Goal: Transaction & Acquisition: Obtain resource

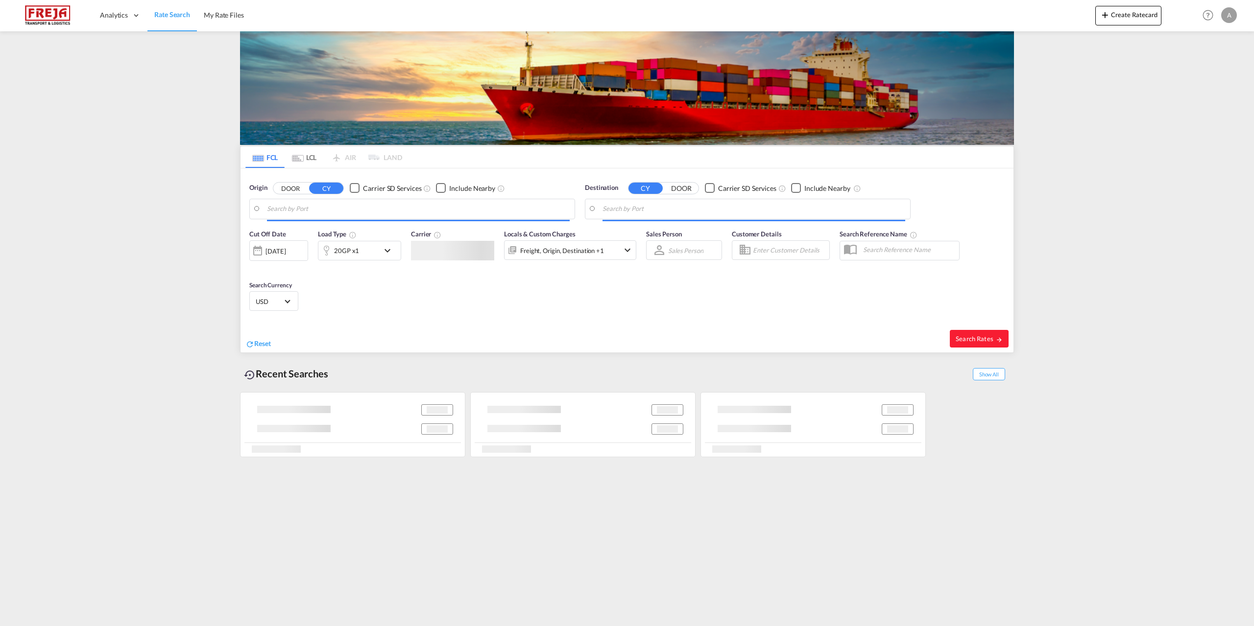
type input "[GEOGRAPHIC_DATA], [GEOGRAPHIC_DATA]"
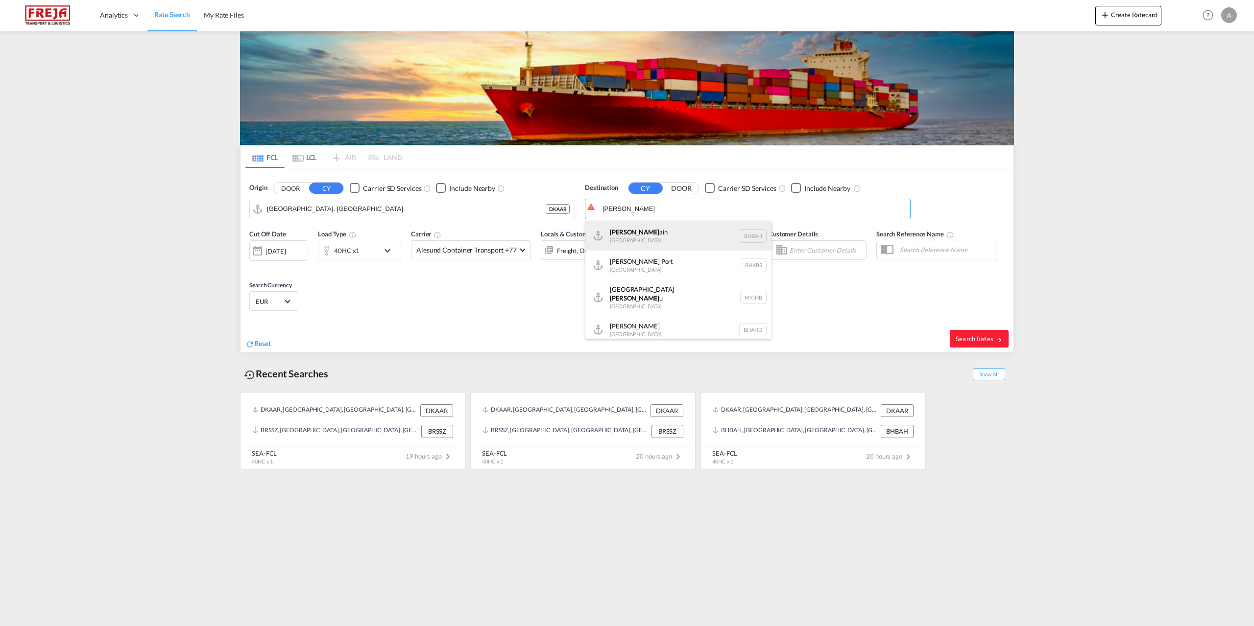
click at [606, 234] on div "[PERSON_NAME] ain [GEOGRAPHIC_DATA] [GEOGRAPHIC_DATA]" at bounding box center [678, 235] width 186 height 29
type input "[GEOGRAPHIC_DATA], BHBAH"
click at [395, 251] on md-icon "icon-chevron-down" at bounding box center [390, 251] width 17 height 12
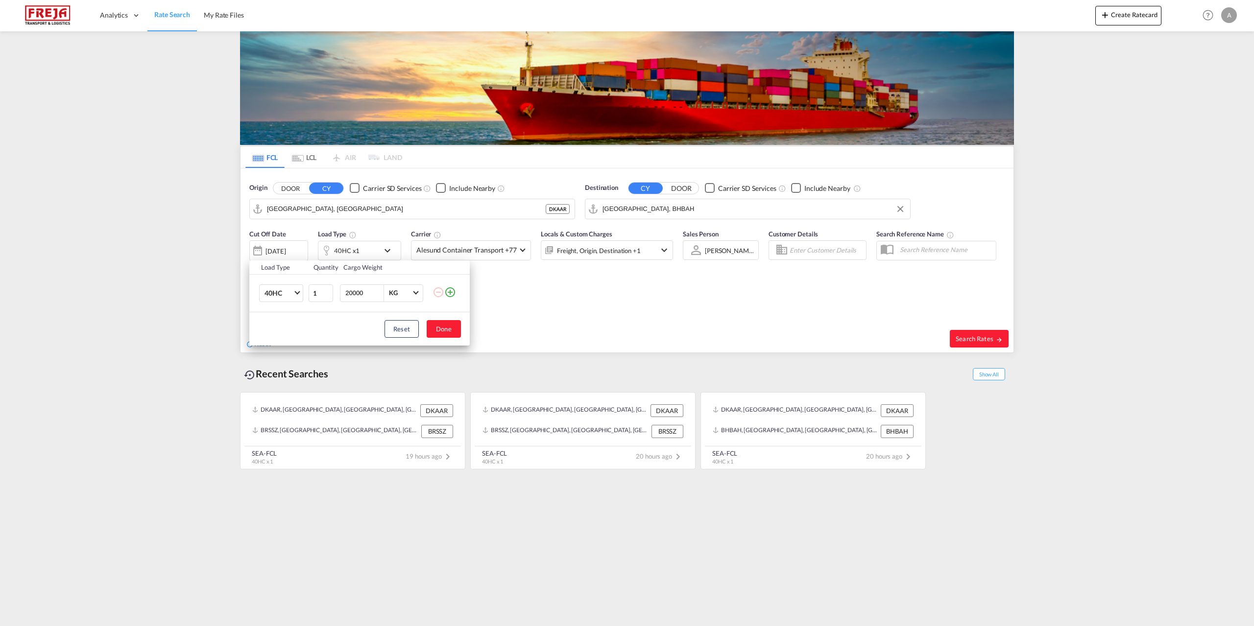
click at [451, 291] on md-icon "icon-plus-circle-outline" at bounding box center [450, 292] width 12 height 12
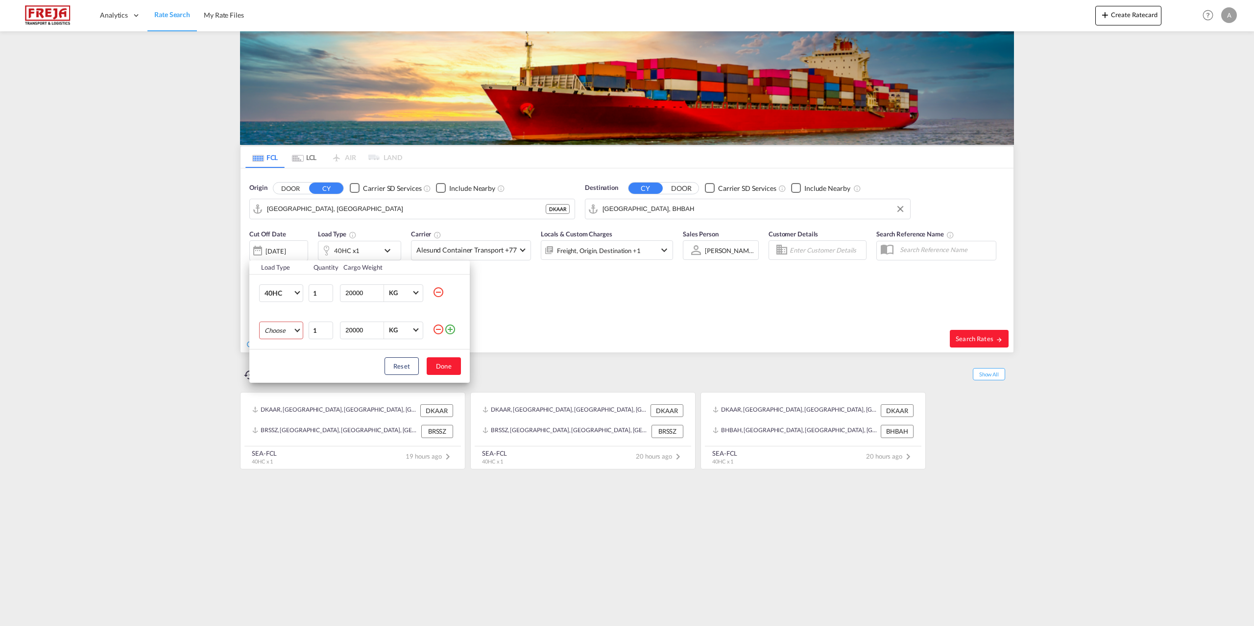
click at [301, 331] on md-select "Choose 20GP 40GP 40HC 45HC 20RE 40RE 40HR 20OT 40OT 20FR 40FR 40NR 20NR 45S 20T…" at bounding box center [281, 331] width 44 height 18
click at [287, 327] on md-option "20GP" at bounding box center [290, 331] width 67 height 24
drag, startPoint x: 367, startPoint y: 294, endPoint x: 264, endPoint y: 303, distance: 103.3
click at [264, 303] on tr "40HC 20GP 40GP 40HC 45HC 20RE 40RE 40HR 20OT 40OT 20FR 40FR 40NR 20NR 45S 20TK …" at bounding box center [359, 293] width 220 height 38
type input "15000"
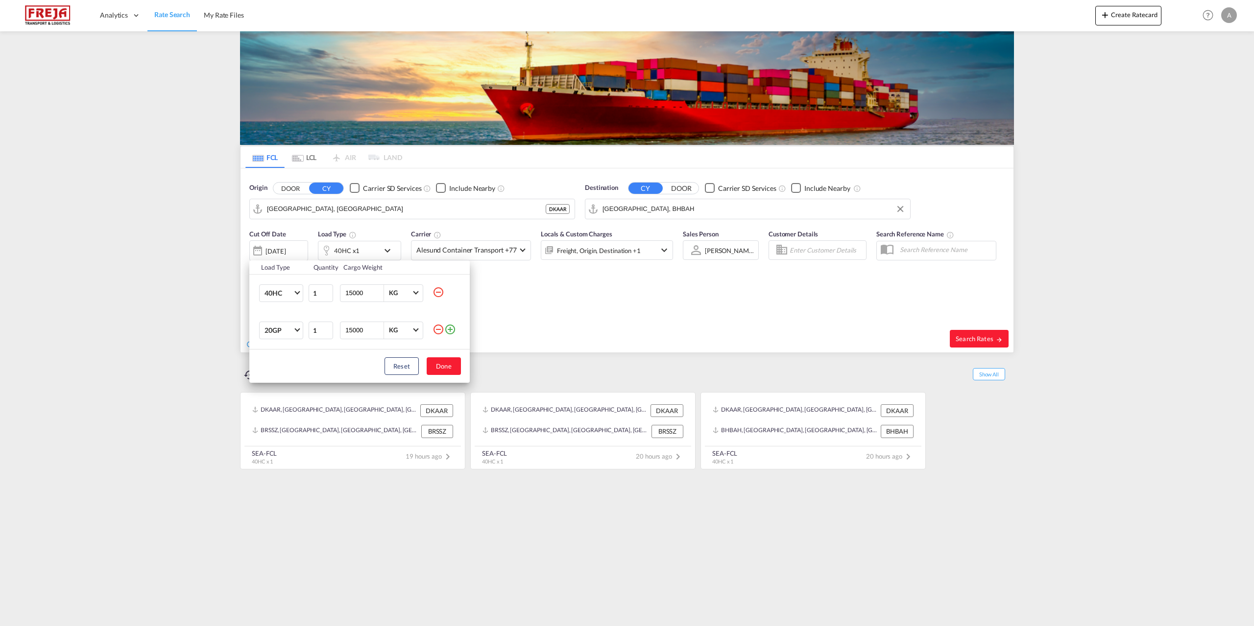
type input "15000"
click at [445, 366] on button "Done" at bounding box center [444, 367] width 34 height 18
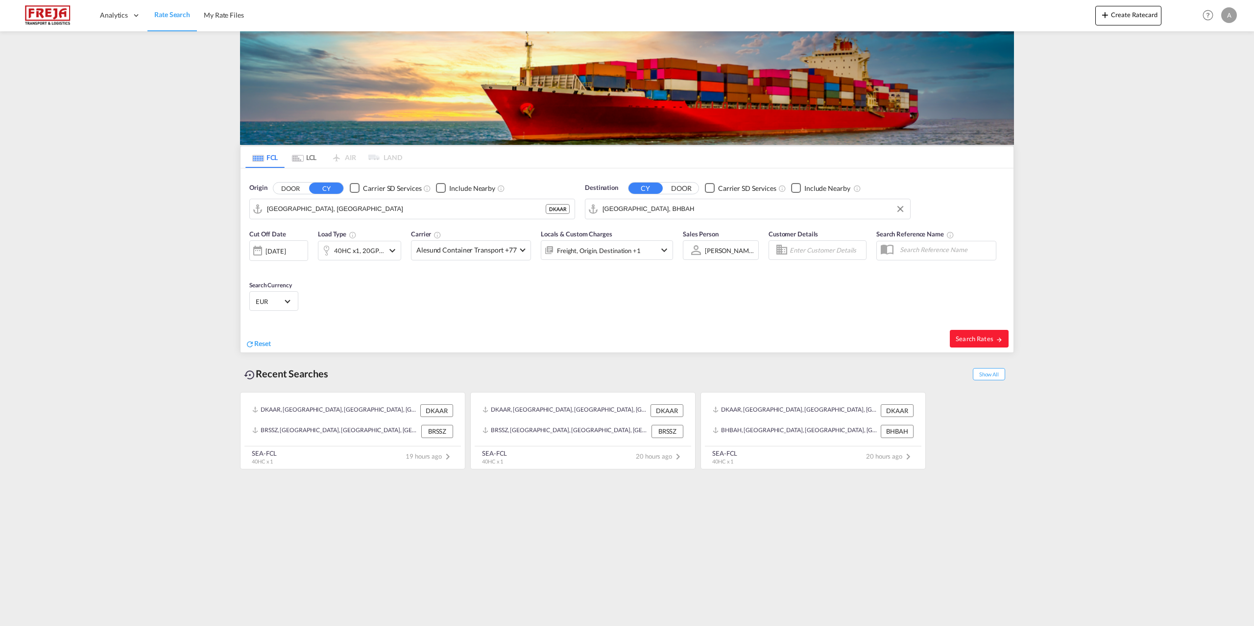
click at [286, 300] on span "Select Currency: € EUREuro" at bounding box center [287, 300] width 5 height 5
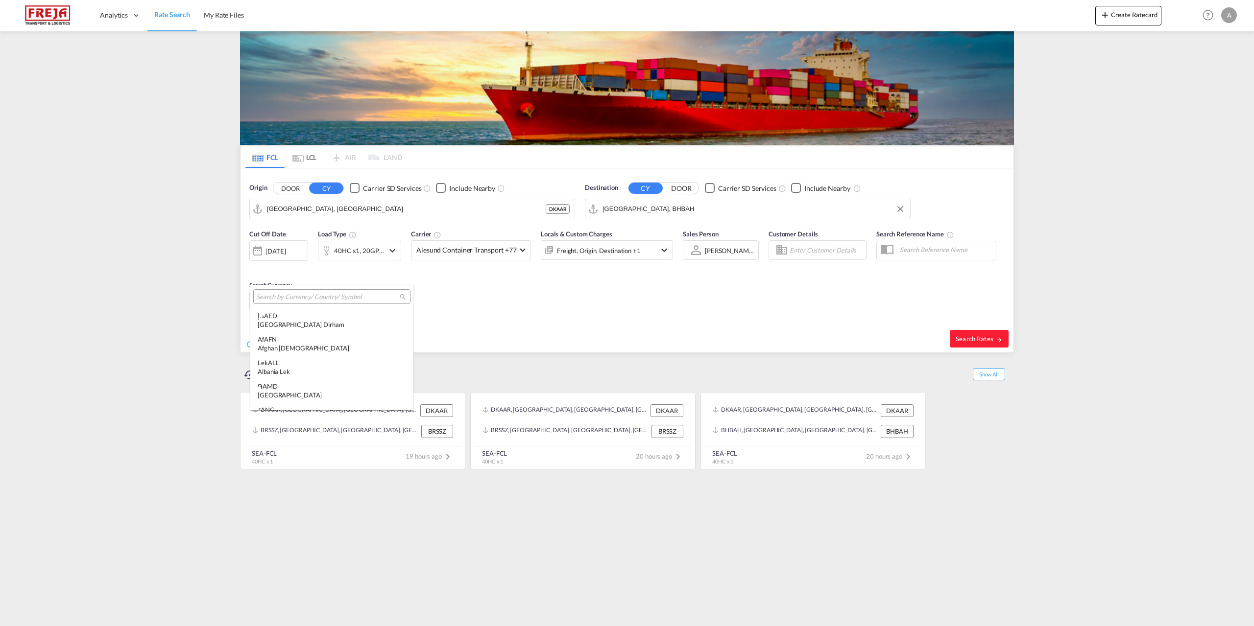
scroll to position [983, 0]
click at [286, 300] on input "search" at bounding box center [327, 297] width 143 height 9
type input "usd"
click at [279, 320] on div "$ USD United States Dollar" at bounding box center [324, 320] width 132 height 18
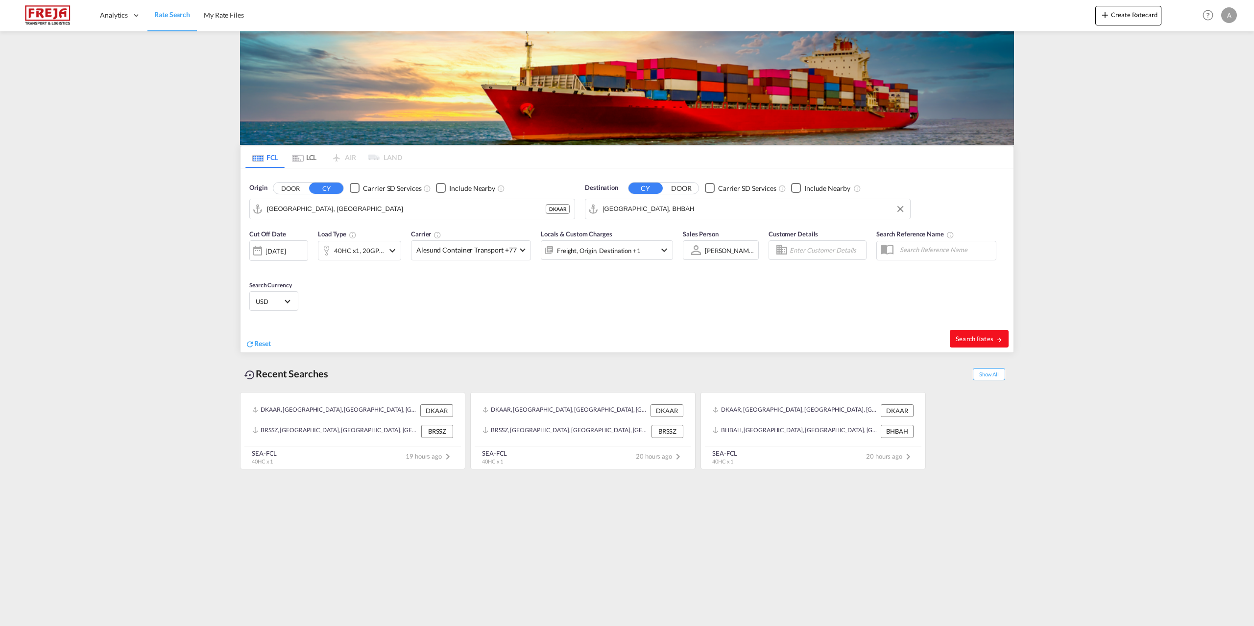
click at [978, 339] on span "Search Rates" at bounding box center [978, 339] width 47 height 8
type input "DKAAR to BHBAH / [DATE]"
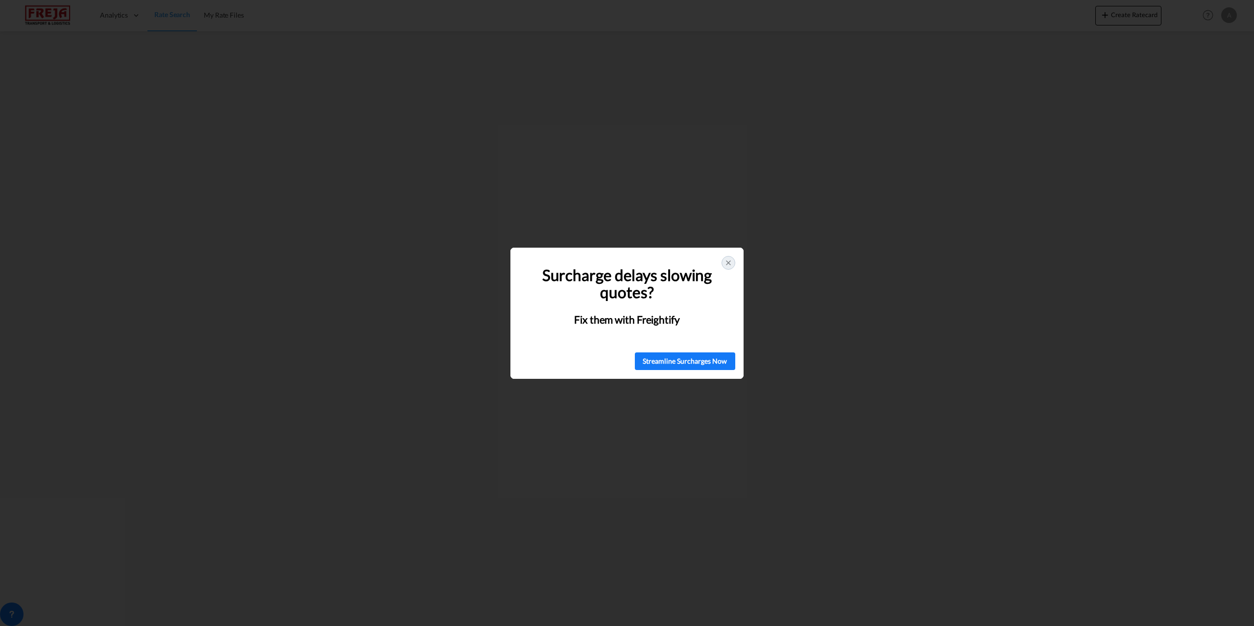
click at [731, 266] on icon at bounding box center [728, 263] width 8 height 8
